Goal: Find contact information

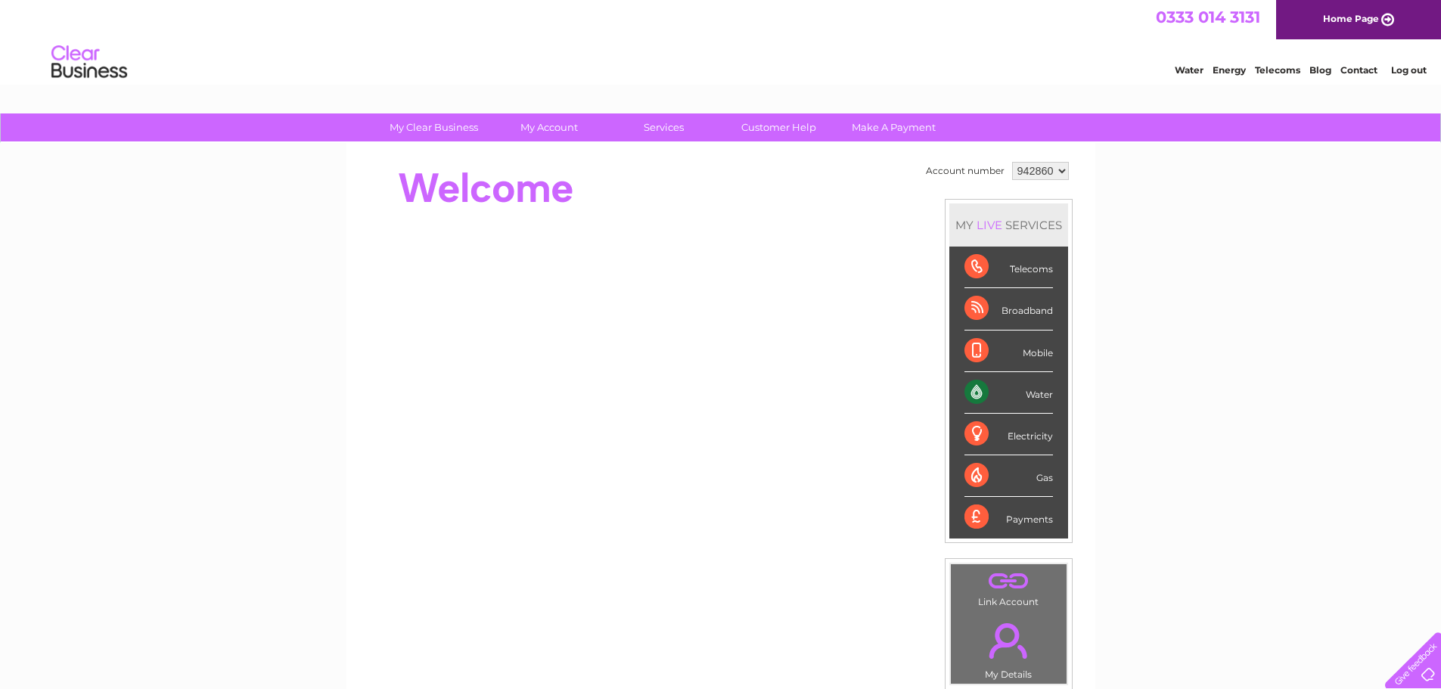
click at [1371, 72] on link "Contact" at bounding box center [1358, 69] width 37 height 11
click at [1187, 73] on link "Water" at bounding box center [1188, 69] width 29 height 11
click at [1345, 71] on link "Contact" at bounding box center [1358, 69] width 37 height 11
